Goal: Ask a question: Seek information or help from site administrators or community

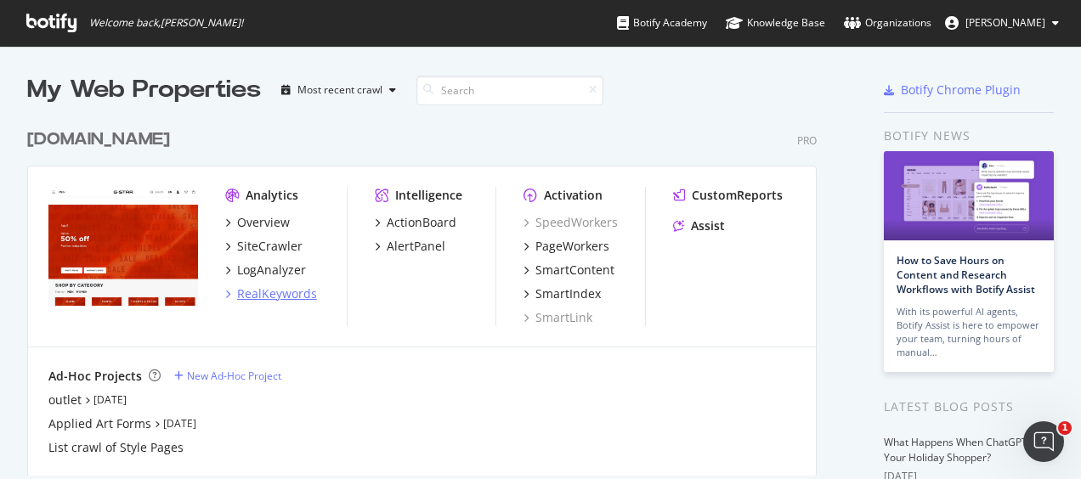
click at [273, 297] on div "RealKeywords" at bounding box center [277, 294] width 80 height 17
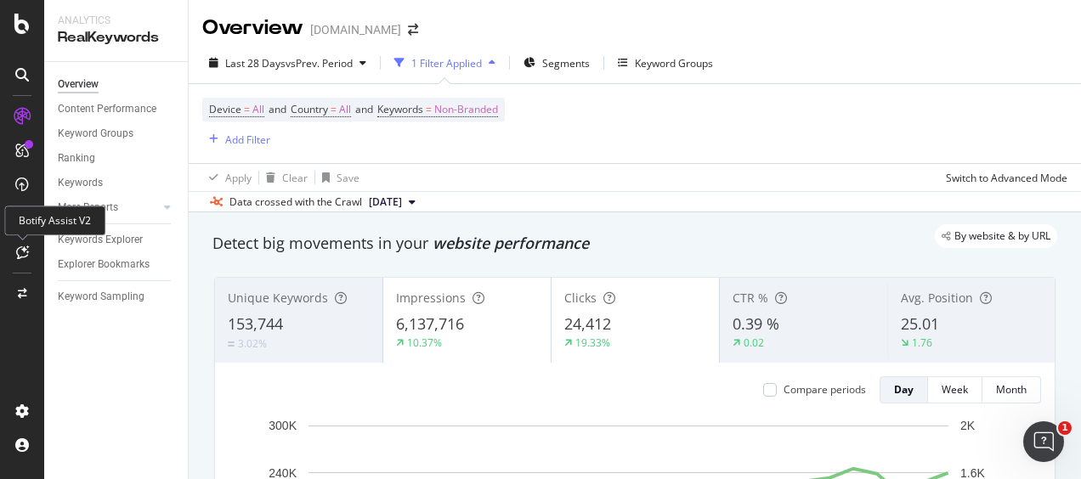
click at [29, 250] on div at bounding box center [21, 252] width 27 height 27
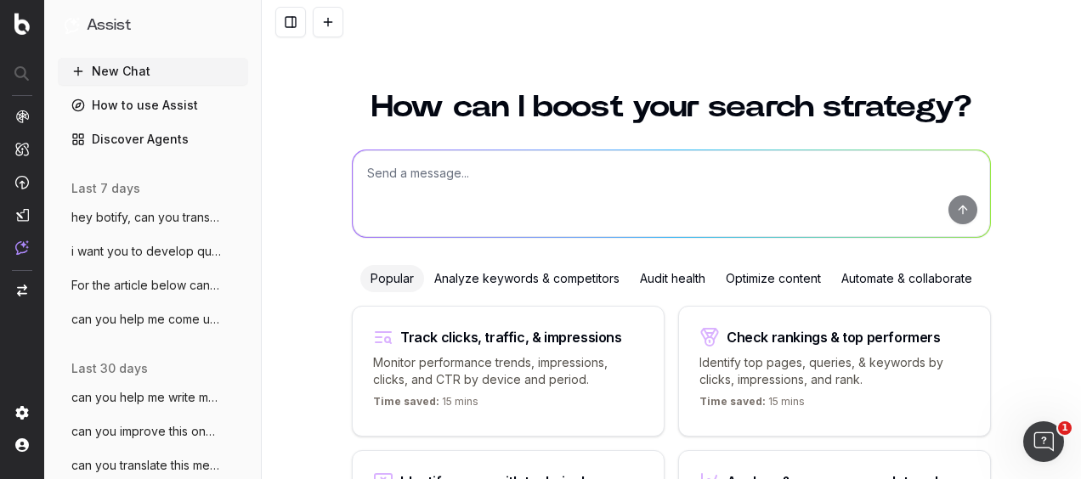
click at [434, 206] on textarea at bounding box center [671, 193] width 637 height 87
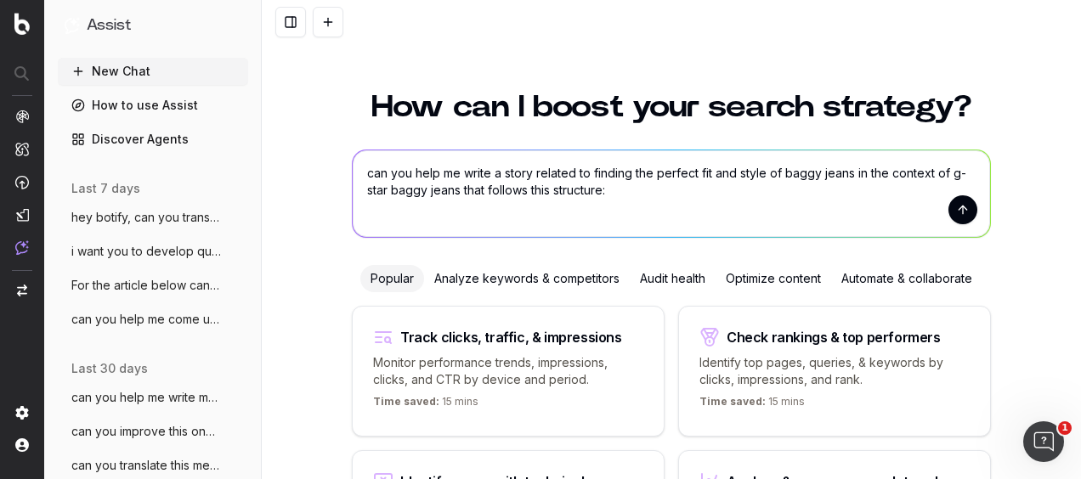
click at [607, 183] on textarea "can you help me write a story related to finding the perfect fit and style of b…" at bounding box center [671, 193] width 637 height 87
paste textarea "Words: [DATE]-[DATE] Country: US Main keyword: - How to style baggy jeans? (SV=…"
type textarea "can you help me write a story related to finding the perfect fit and style of b…"
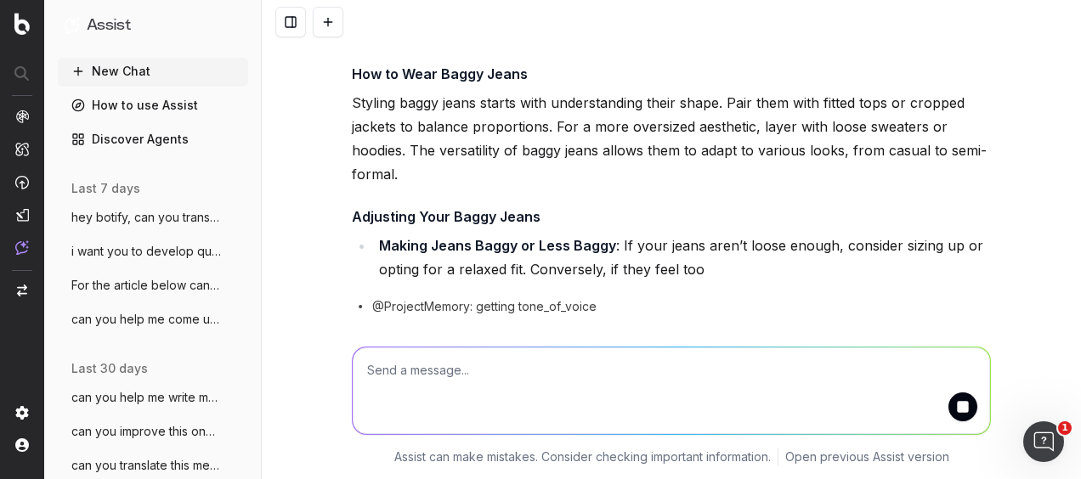
scroll to position [2400, 0]
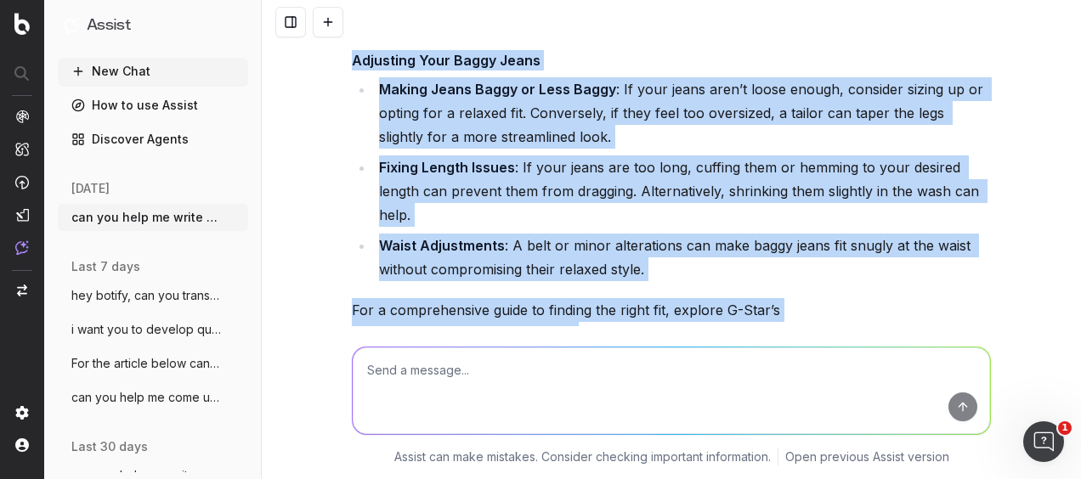
scroll to position [2655, 0]
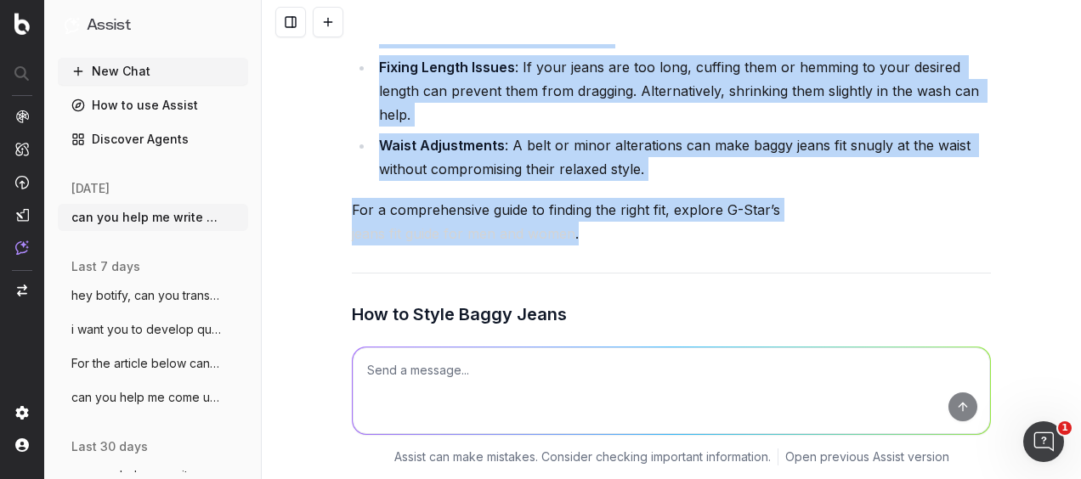
drag, startPoint x: 338, startPoint y: 172, endPoint x: 797, endPoint y: 236, distance: 463.5
copy div "Lor Ipsumdol Sitam co Adipi Elits: Doe, Temp, inc Utlab Etdo Magn Ali Eni Admin…"
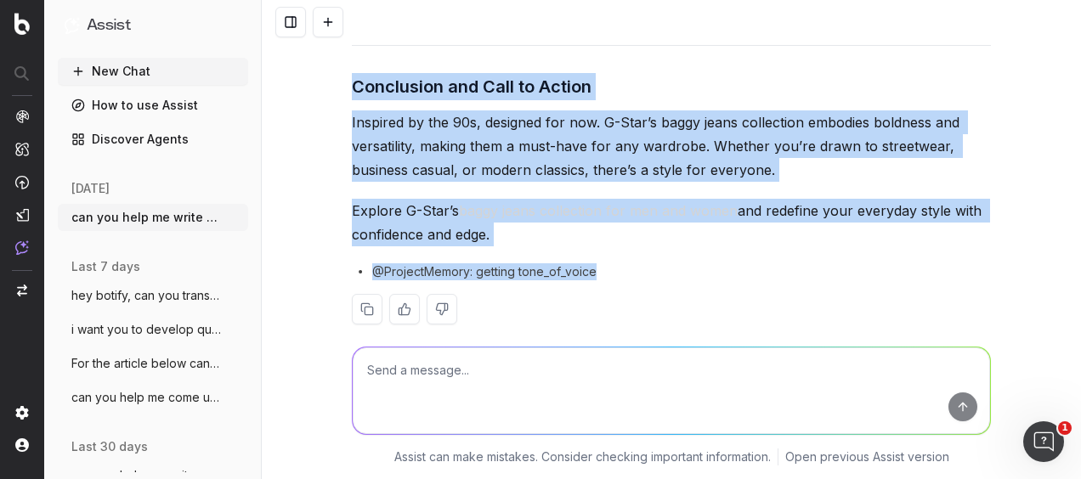
scroll to position [3854, 0]
drag, startPoint x: 343, startPoint y: 53, endPoint x: 756, endPoint y: 216, distance: 444.9
copy div "Lor ip Dolor Sitam Conse Adip eli’se doeiu tem incidid utl, etdolor magn aliqu …"
click at [534, 142] on p "Inspired by the 90s, designed for now. G-Star’s baggy jeans collection embodies…" at bounding box center [671, 145] width 639 height 71
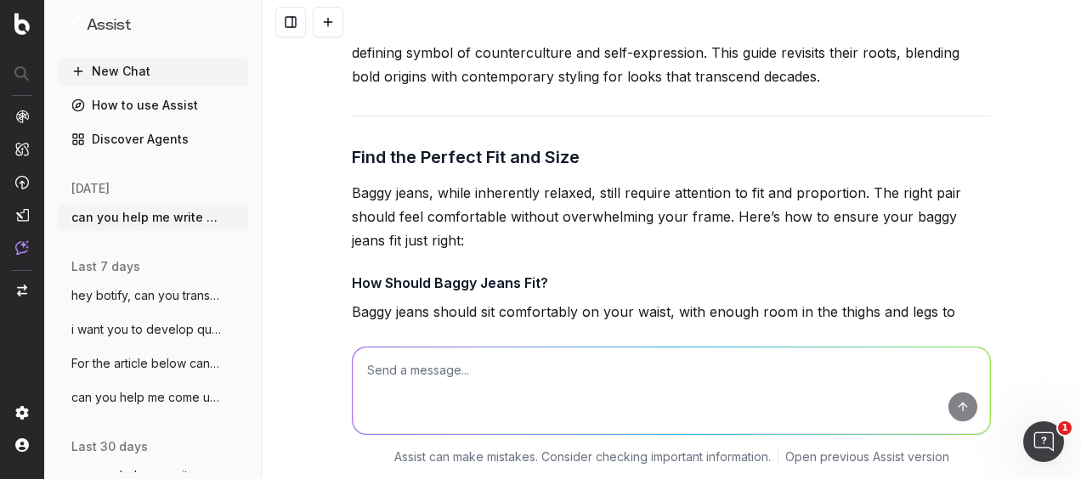
scroll to position [2069, 0]
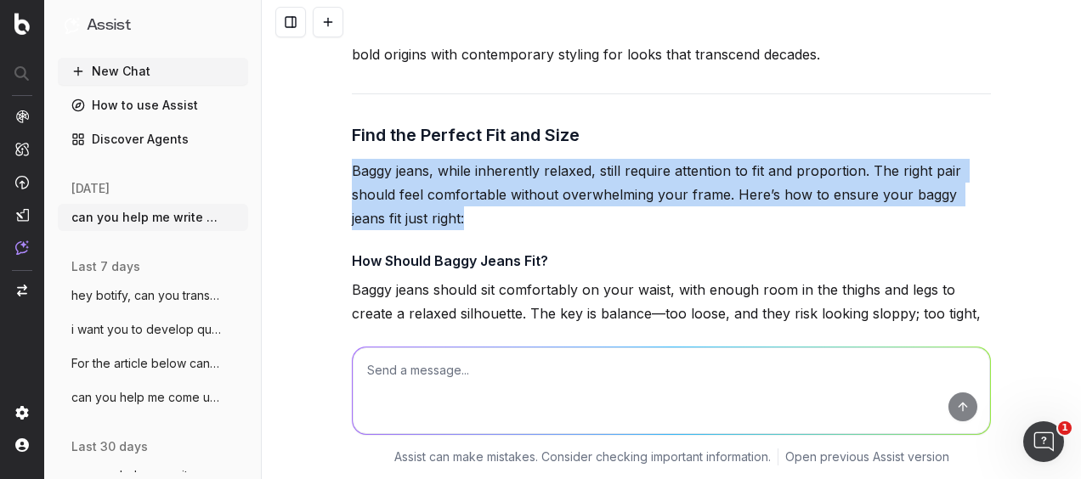
drag, startPoint x: 439, startPoint y: 221, endPoint x: 345, endPoint y: 166, distance: 109.3
click at [352, 166] on p "Baggy jeans, while inherently relaxed, still require attention to fit and propo…" at bounding box center [671, 194] width 639 height 71
copy p "Baggy jeans, while inherently relaxed, still require attention to fit and propo…"
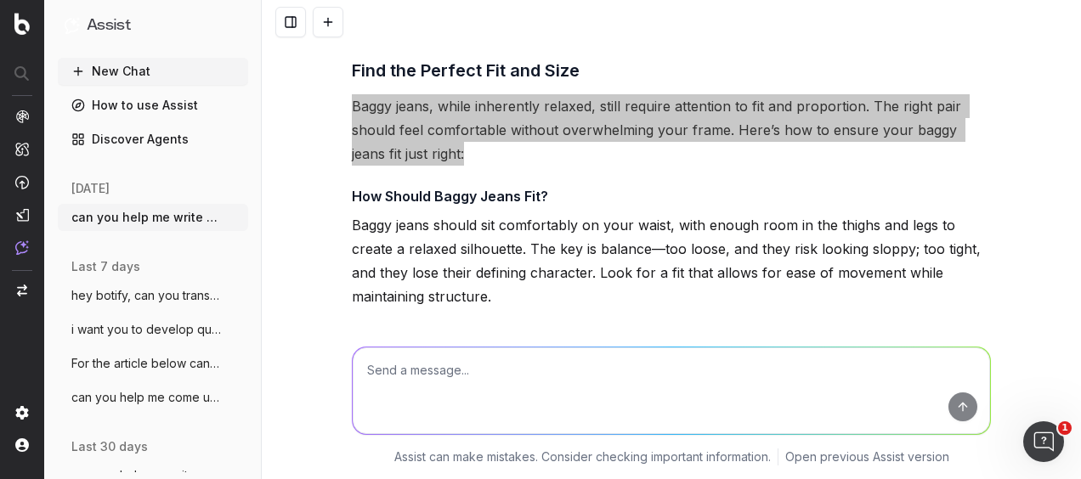
scroll to position [2154, 0]
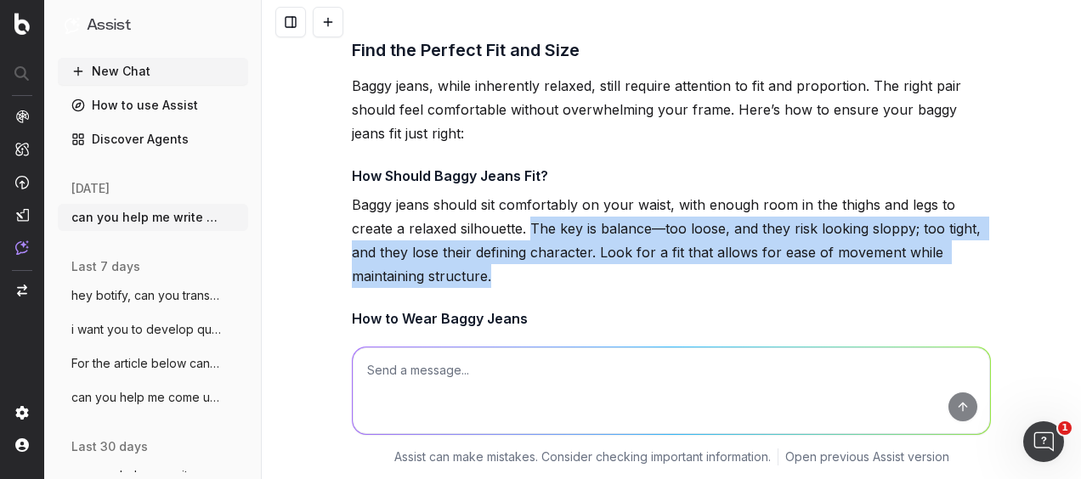
drag, startPoint x: 522, startPoint y: 223, endPoint x: 547, endPoint y: 283, distance: 65.2
click at [547, 283] on p "Baggy jeans should sit comfortably on your waist, with enough room in the thigh…" at bounding box center [671, 240] width 639 height 95
copy p "The key is balance—too loose, and they risk looking sloppy; too tight, and they…"
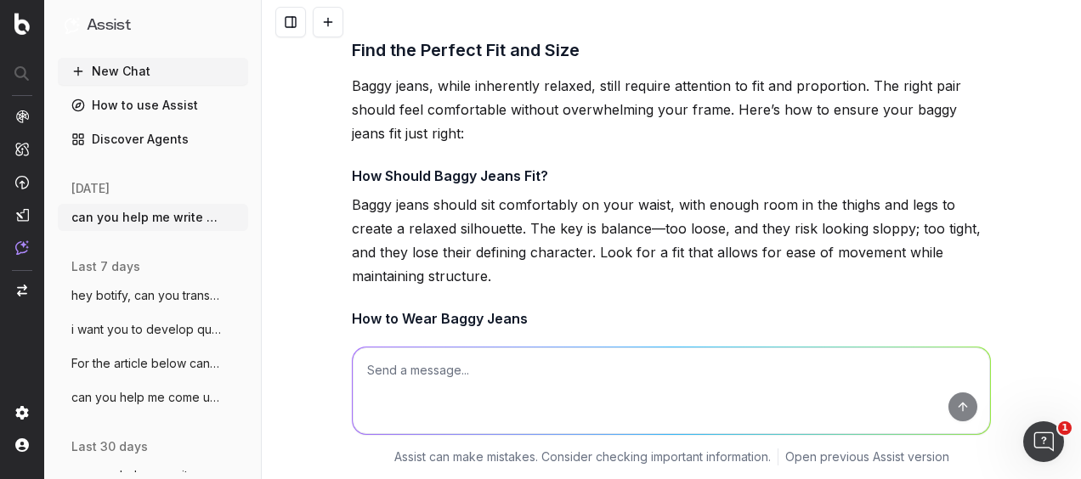
click at [621, 206] on p "Baggy jeans should sit comfortably on your waist, with enough room in the thigh…" at bounding box center [671, 240] width 639 height 95
click at [380, 371] on textarea at bounding box center [671, 391] width 637 height 87
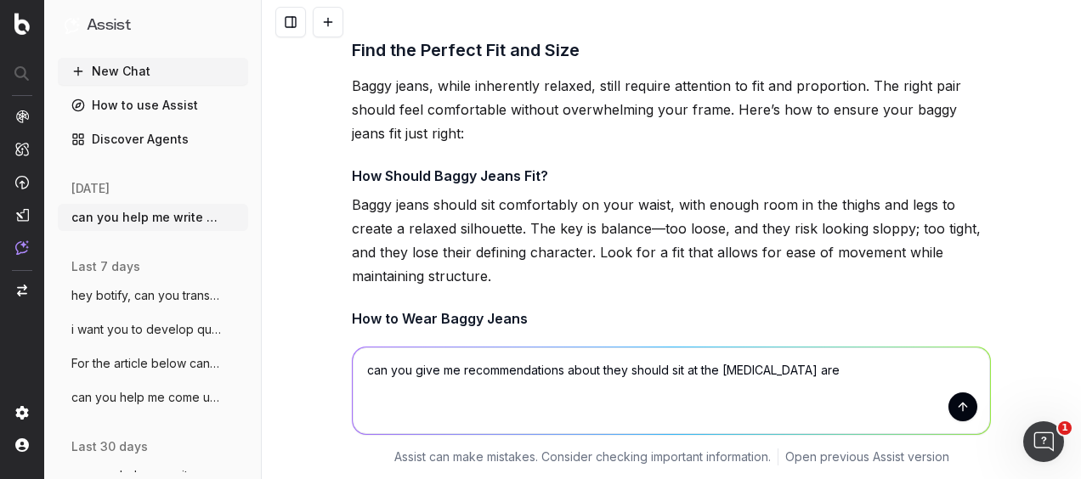
type textarea "can you give me recommendations about they should sit at the [MEDICAL_DATA] area"
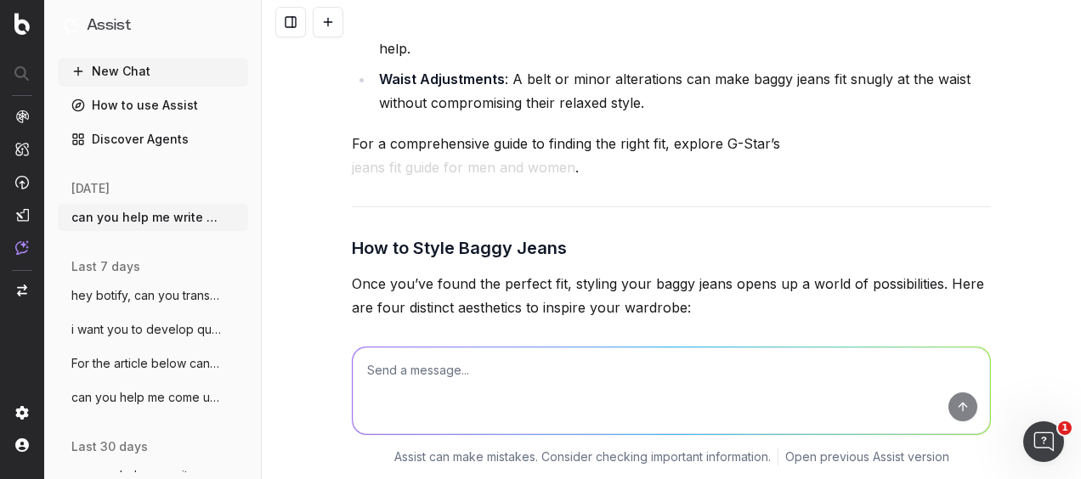
scroll to position [2552, 0]
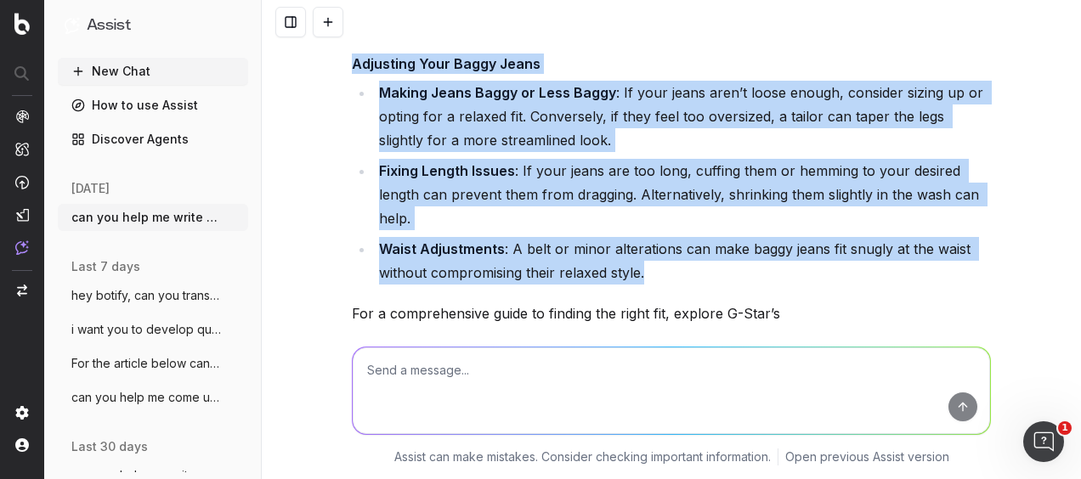
drag, startPoint x: 328, startPoint y: 61, endPoint x: 739, endPoint y: 263, distance: 457.7
click at [739, 263] on div "can you help me write a story related to finding the perfect fit and style of b…" at bounding box center [671, 239] width 819 height 479
copy div "Adjusting Your Baggy Jeans Making Jeans Baggy or Less Baggy : If your jeans are…"
